Goal: Task Accomplishment & Management: Manage account settings

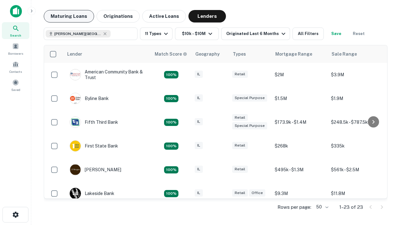
click at [69, 16] on button "Maturing Loans" at bounding box center [69, 16] width 50 height 12
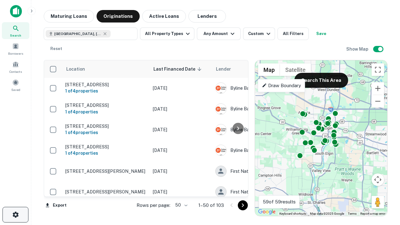
click at [15, 214] on icon "button" at bounding box center [15, 214] width 7 height 7
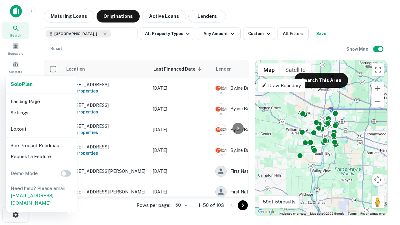
click at [41, 129] on li "Logout" at bounding box center [41, 128] width 67 height 11
